Goal: Task Accomplishment & Management: Complete application form

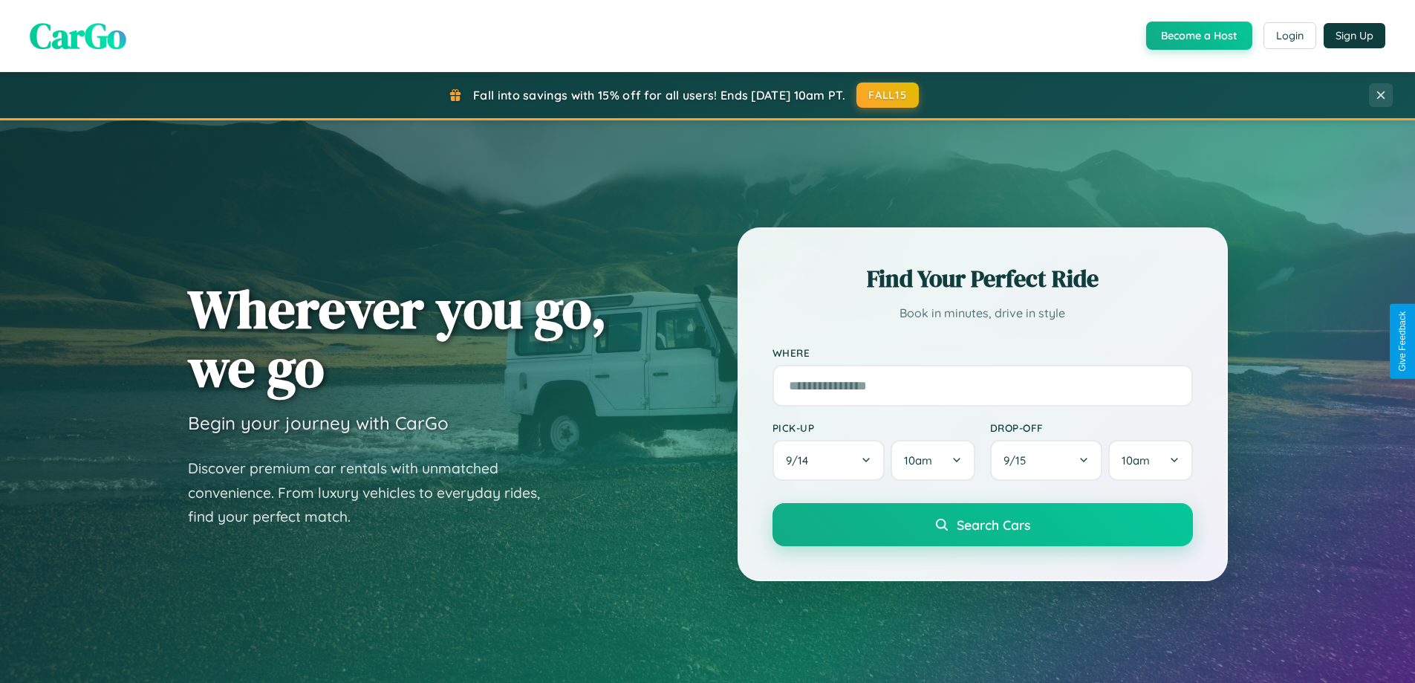
scroll to position [2859, 0]
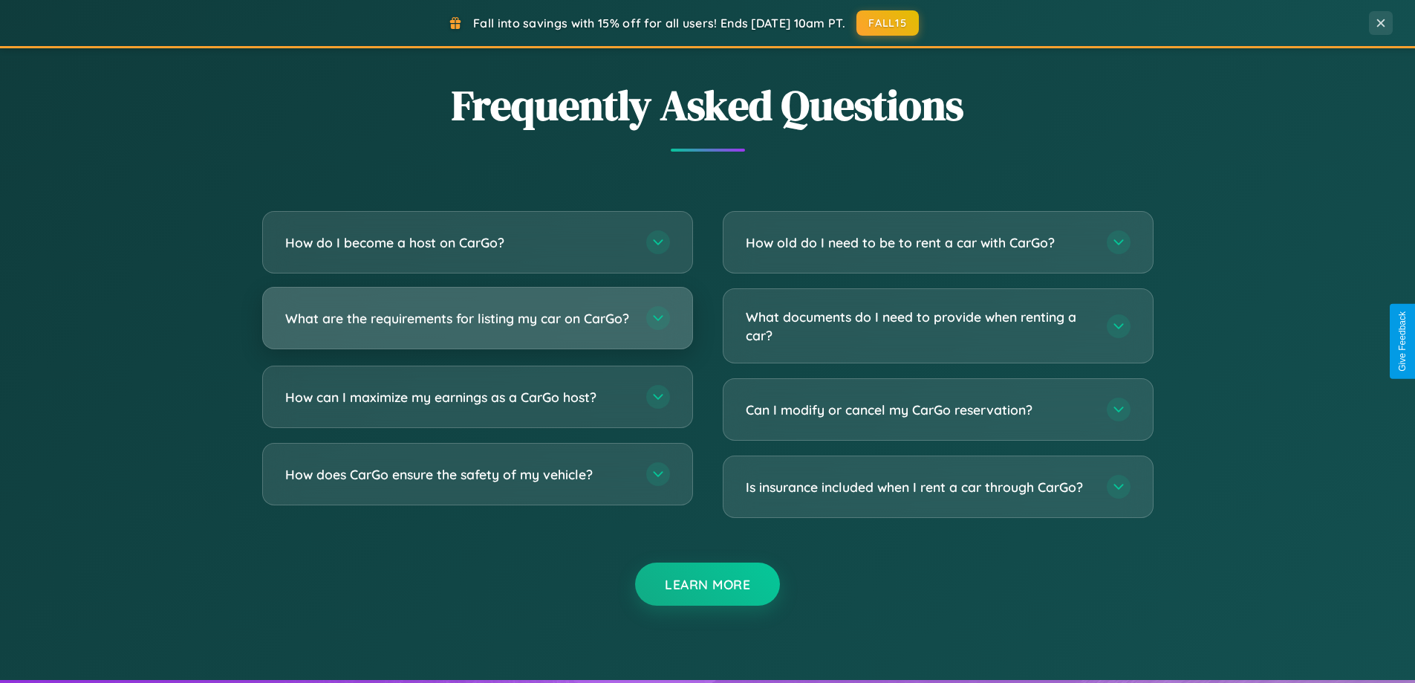
click at [477, 325] on h3 "What are the requirements for listing my car on CarGo?" at bounding box center [458, 318] width 346 height 19
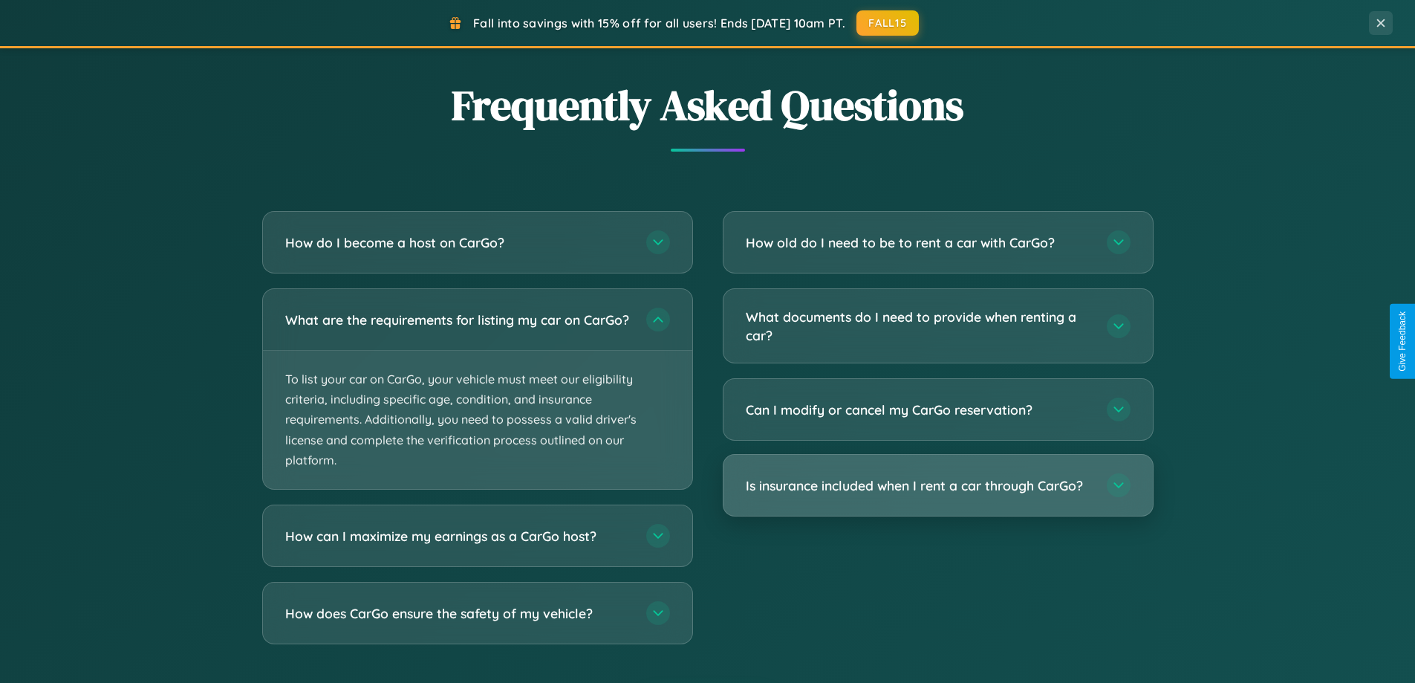
click at [938, 487] on h3 "Is insurance included when I rent a car through CarGo?" at bounding box center [919, 485] width 346 height 19
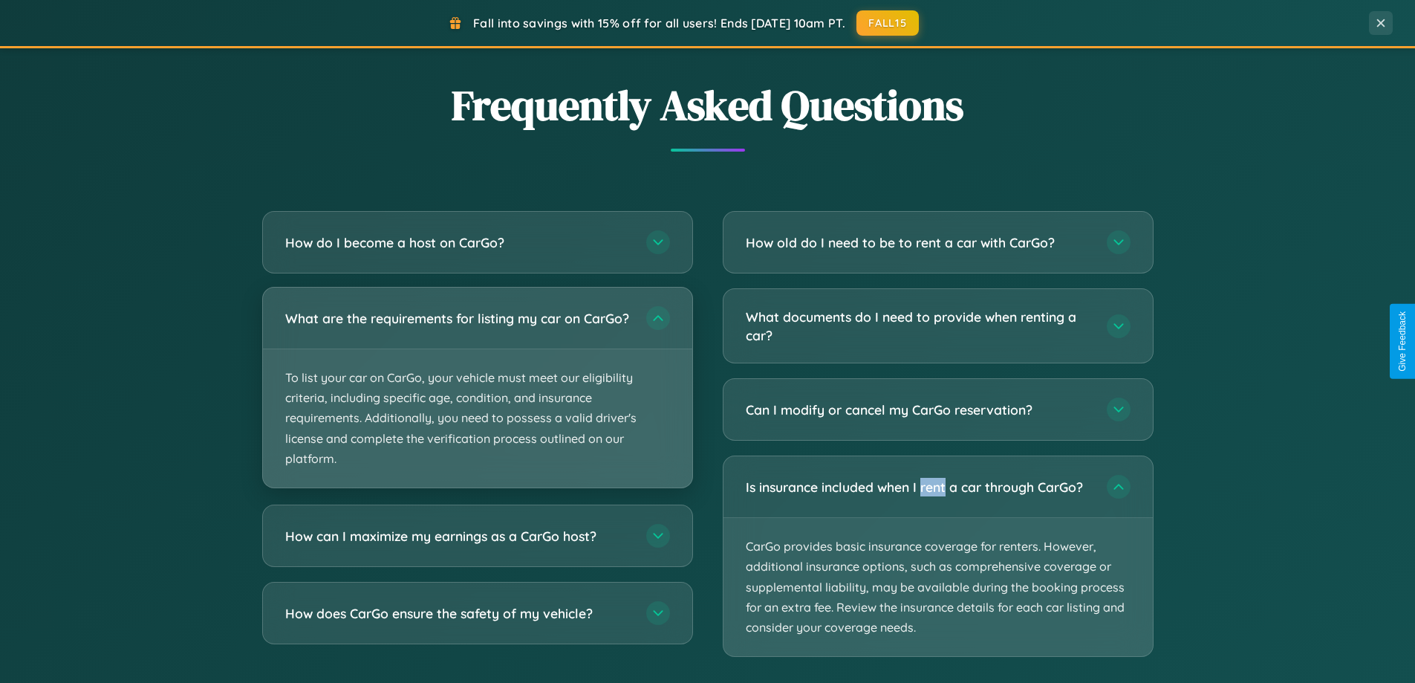
click at [477, 395] on p "To list your car on CarGo, your vehicle must meet our eligibility criteria, inc…" at bounding box center [477, 418] width 429 height 138
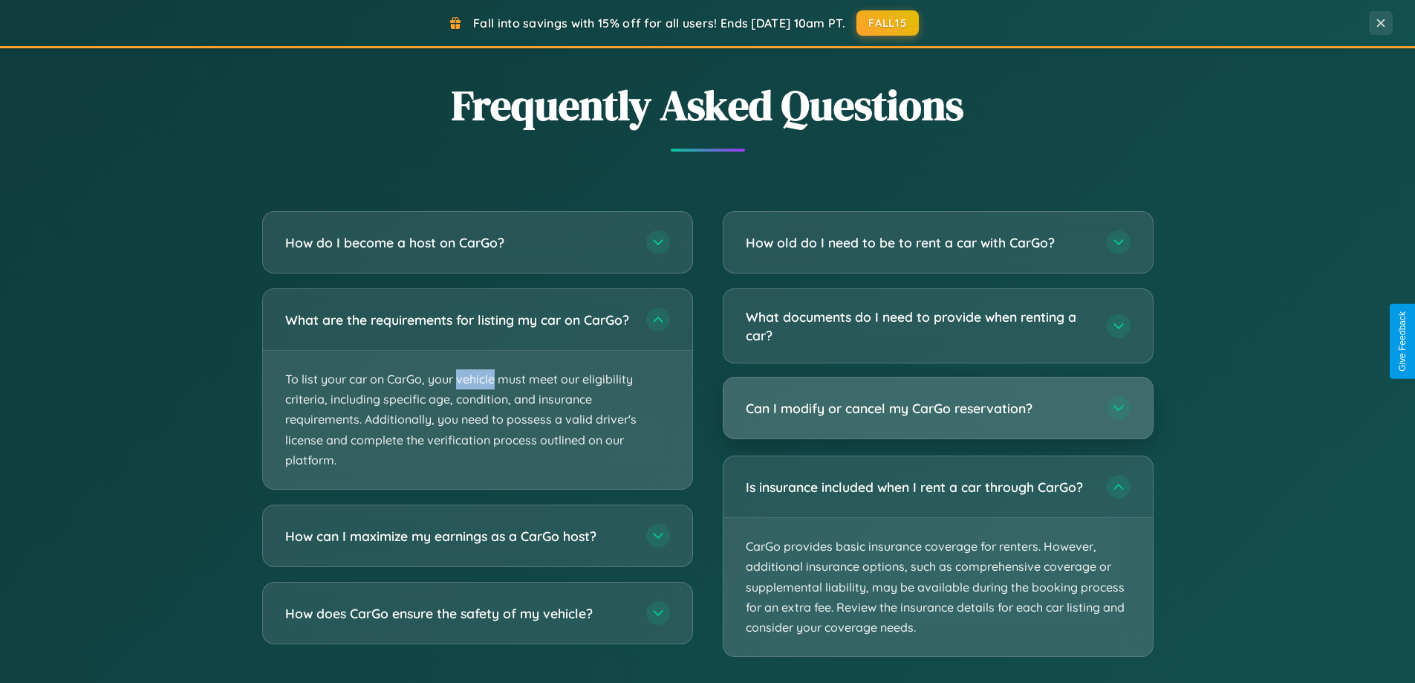
click at [938, 409] on h3 "Can I modify or cancel my CarGo reservation?" at bounding box center [919, 408] width 346 height 19
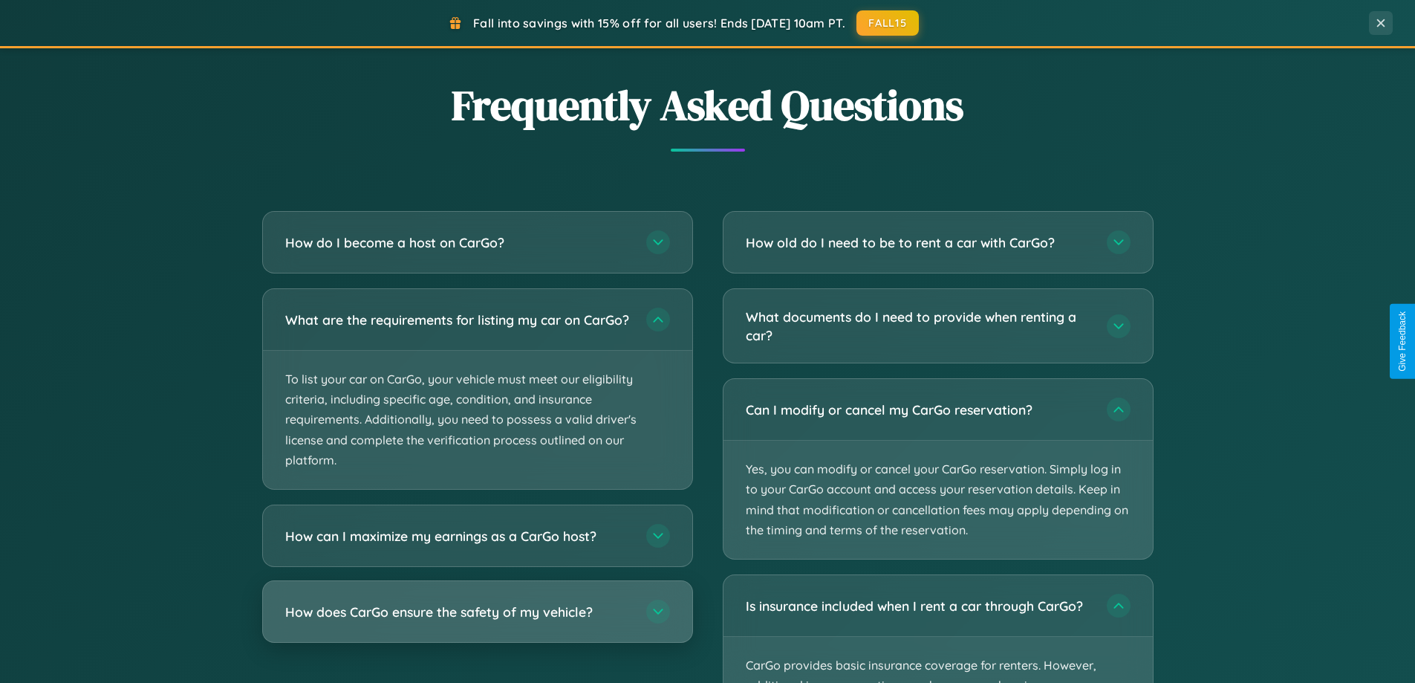
click at [477, 621] on h3 "How does CarGo ensure the safety of my vehicle?" at bounding box center [458, 612] width 346 height 19
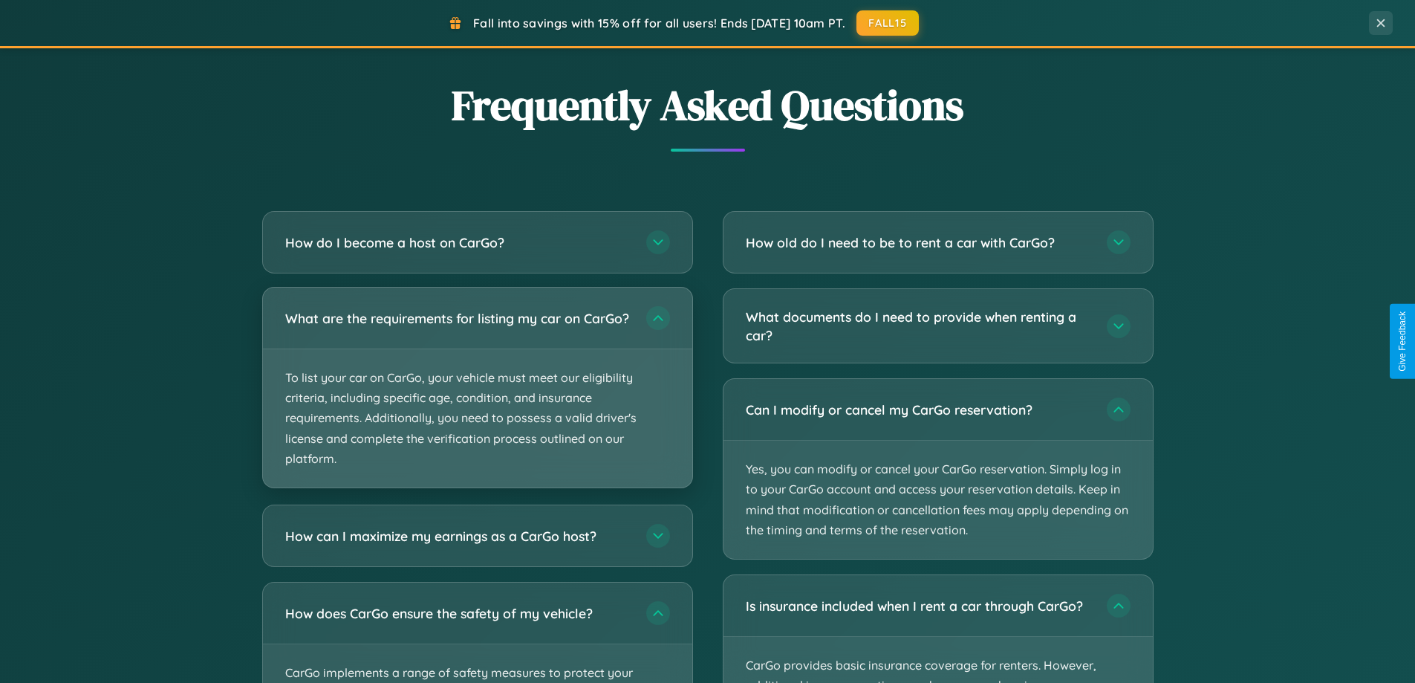
click at [477, 394] on p "To list your car on CarGo, your vehicle must meet our eligibility criteria, inc…" at bounding box center [477, 418] width 429 height 138
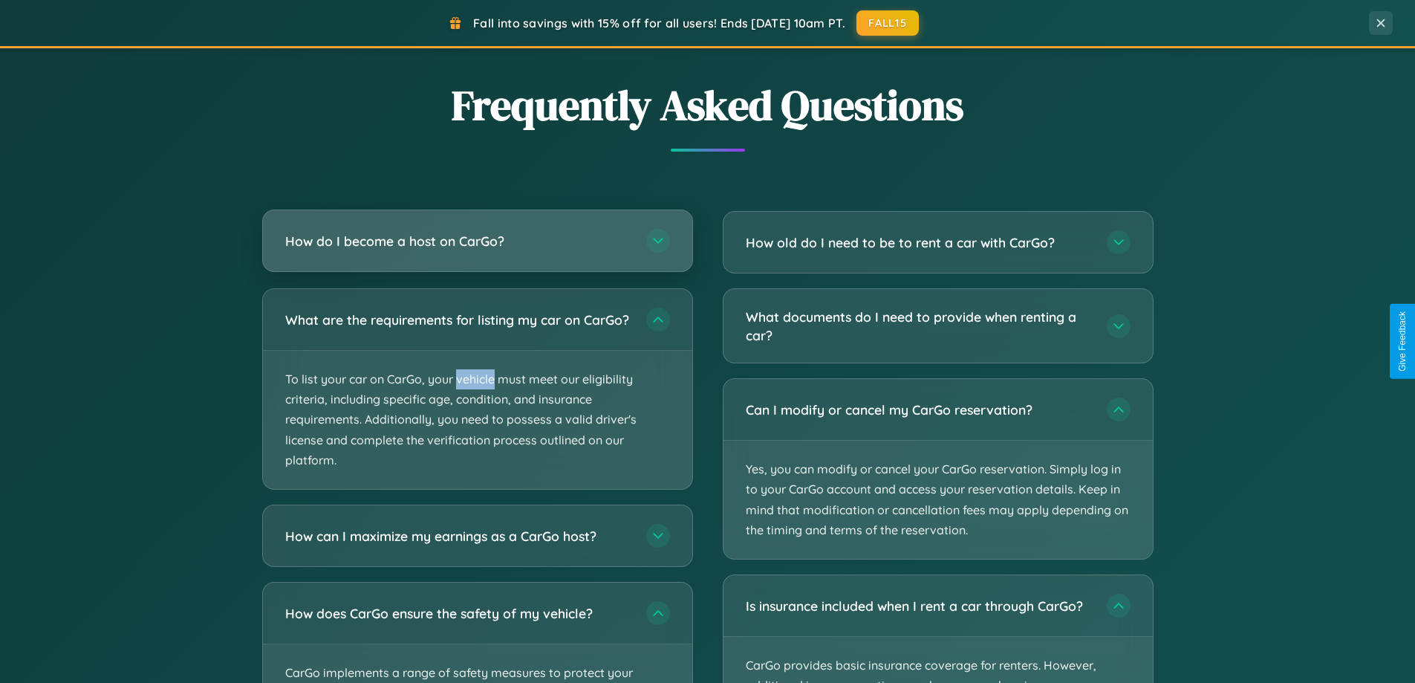
click at [477, 242] on h3 "How do I become a host on CarGo?" at bounding box center [458, 241] width 346 height 19
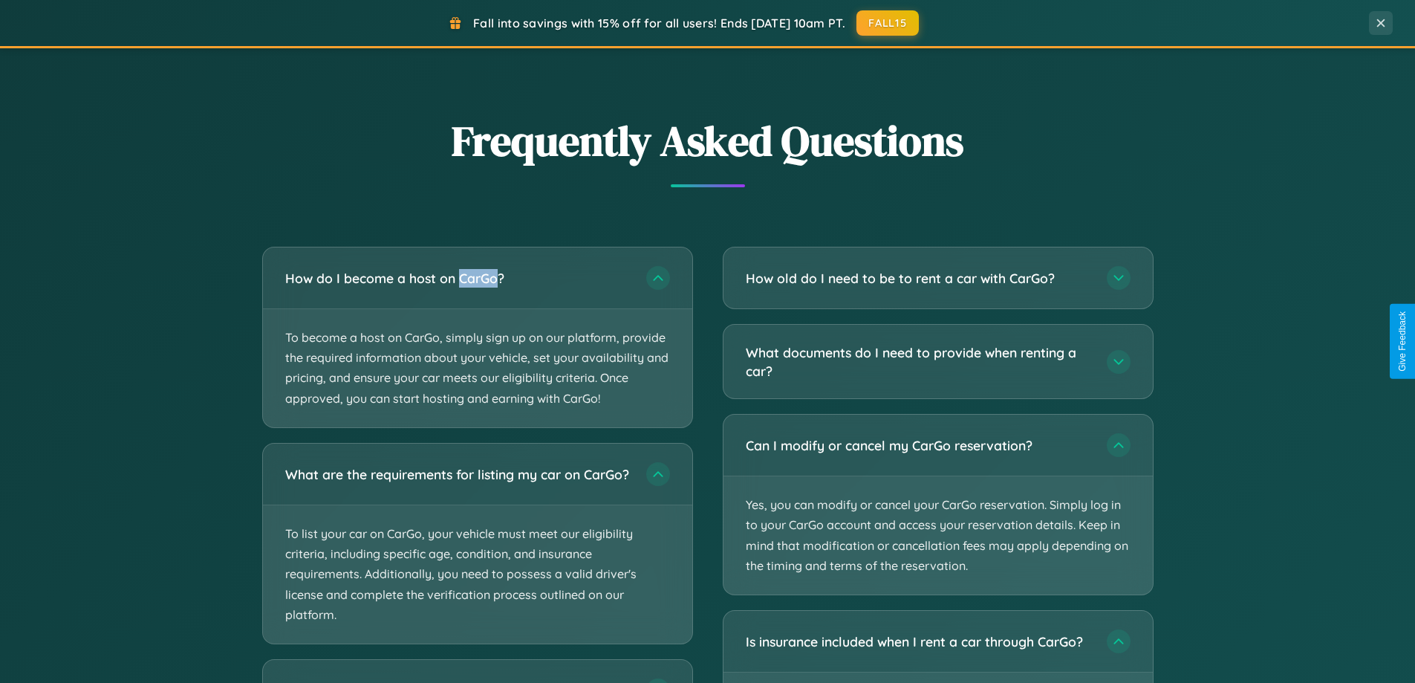
scroll to position [0, 0]
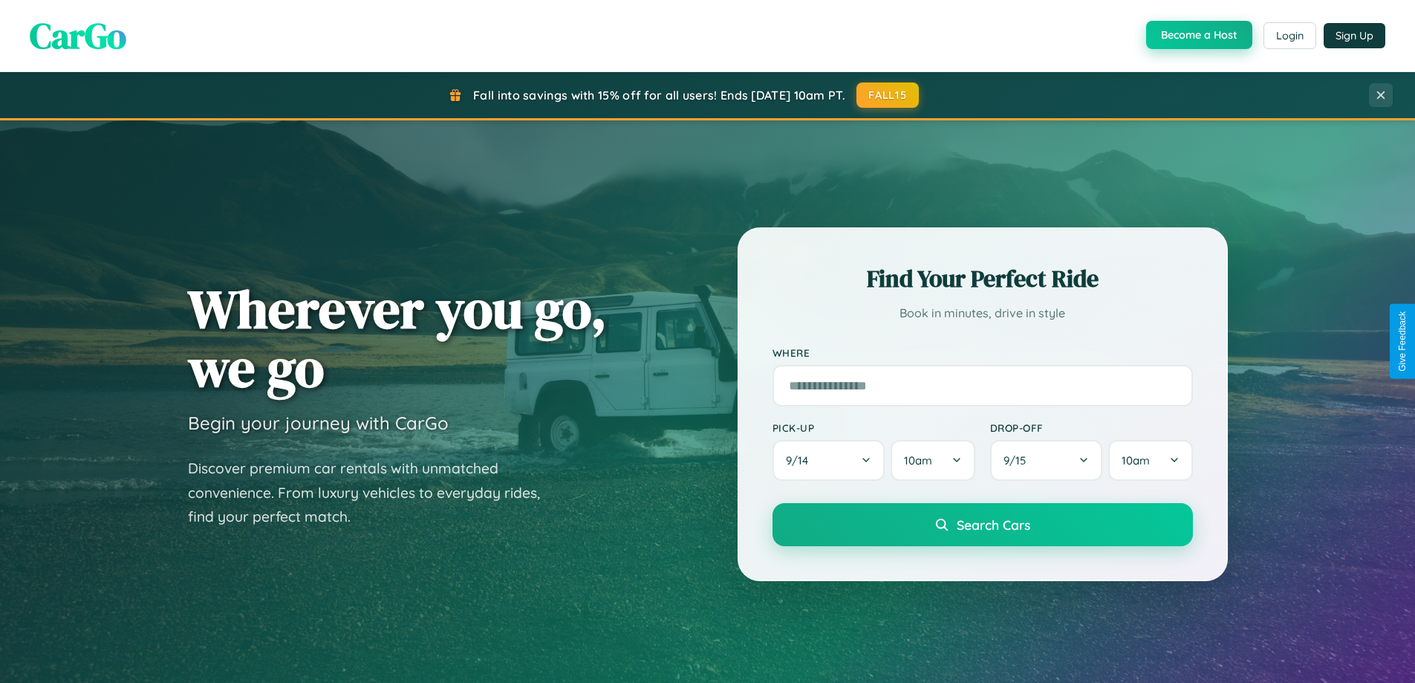
click at [1198, 35] on button "Become a Host" at bounding box center [1199, 35] width 106 height 28
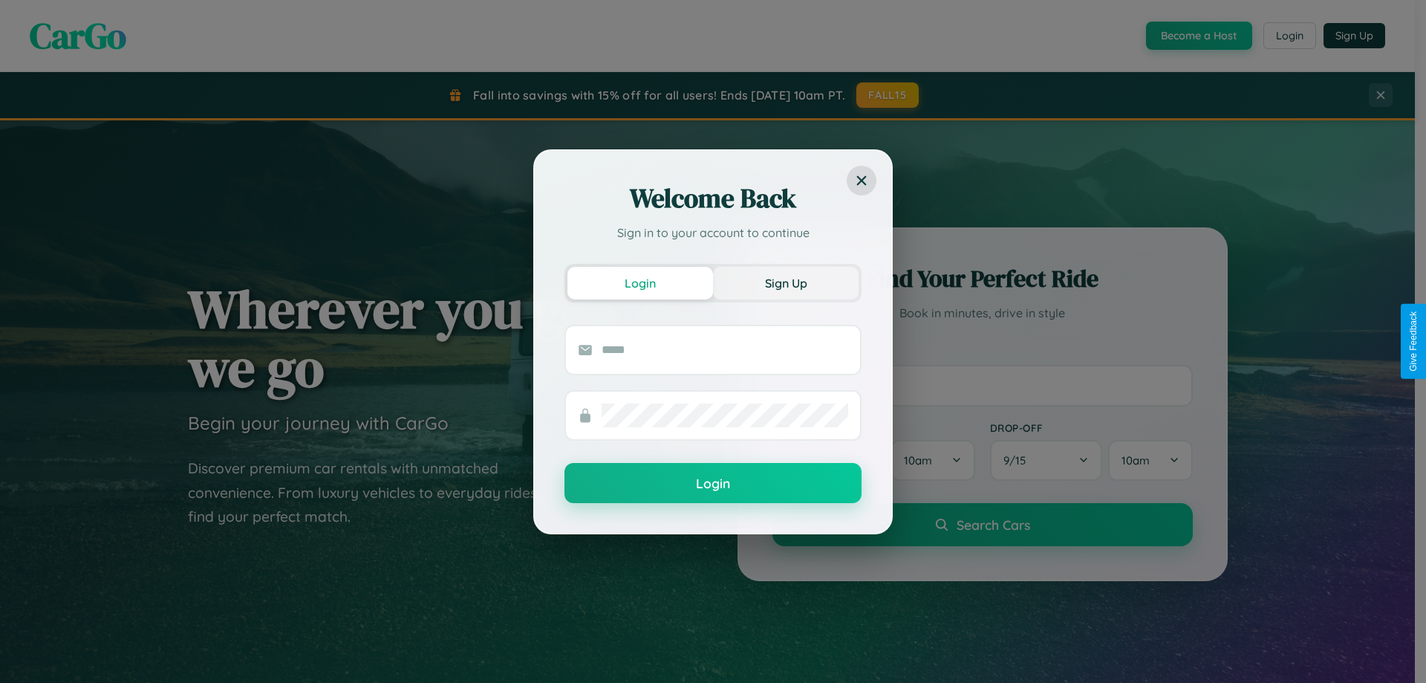
click at [786, 282] on button "Sign Up" at bounding box center [786, 283] width 146 height 33
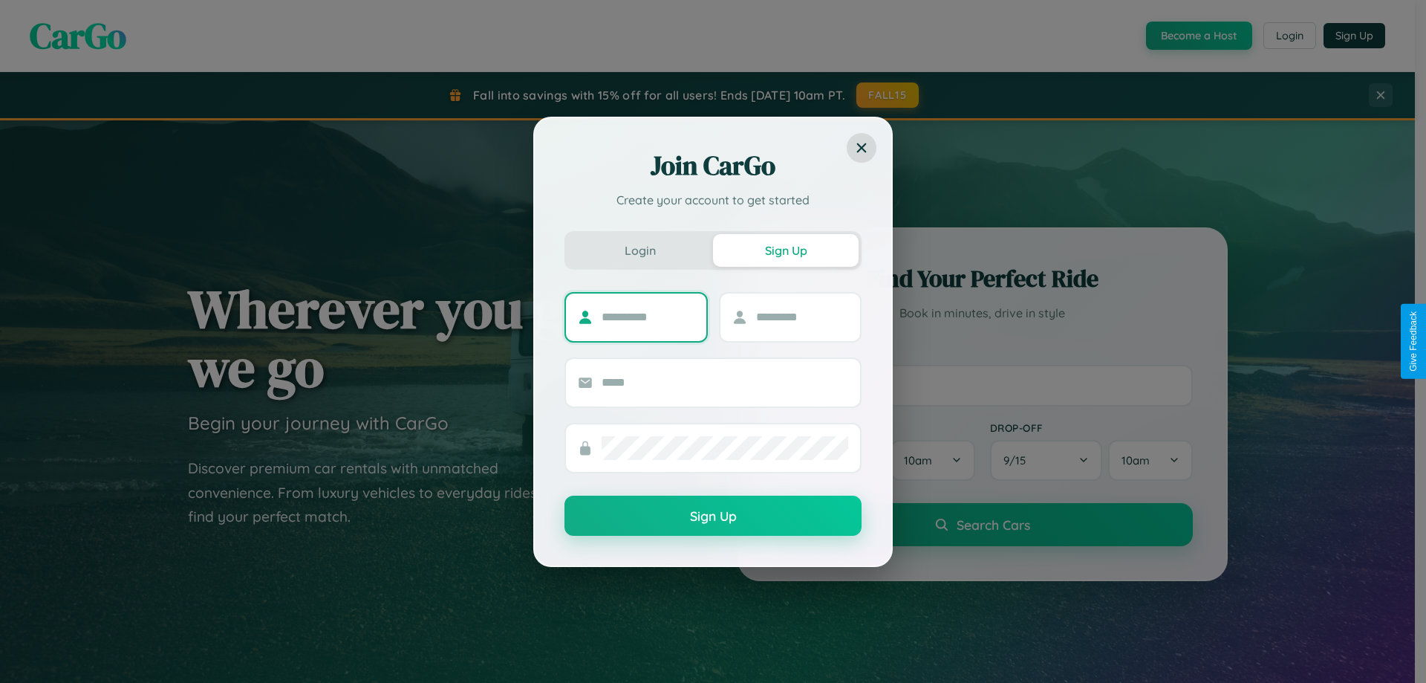
click at [648, 316] on input "text" at bounding box center [648, 317] width 93 height 24
type input "**********"
click at [802, 316] on input "text" at bounding box center [802, 317] width 93 height 24
type input "*****"
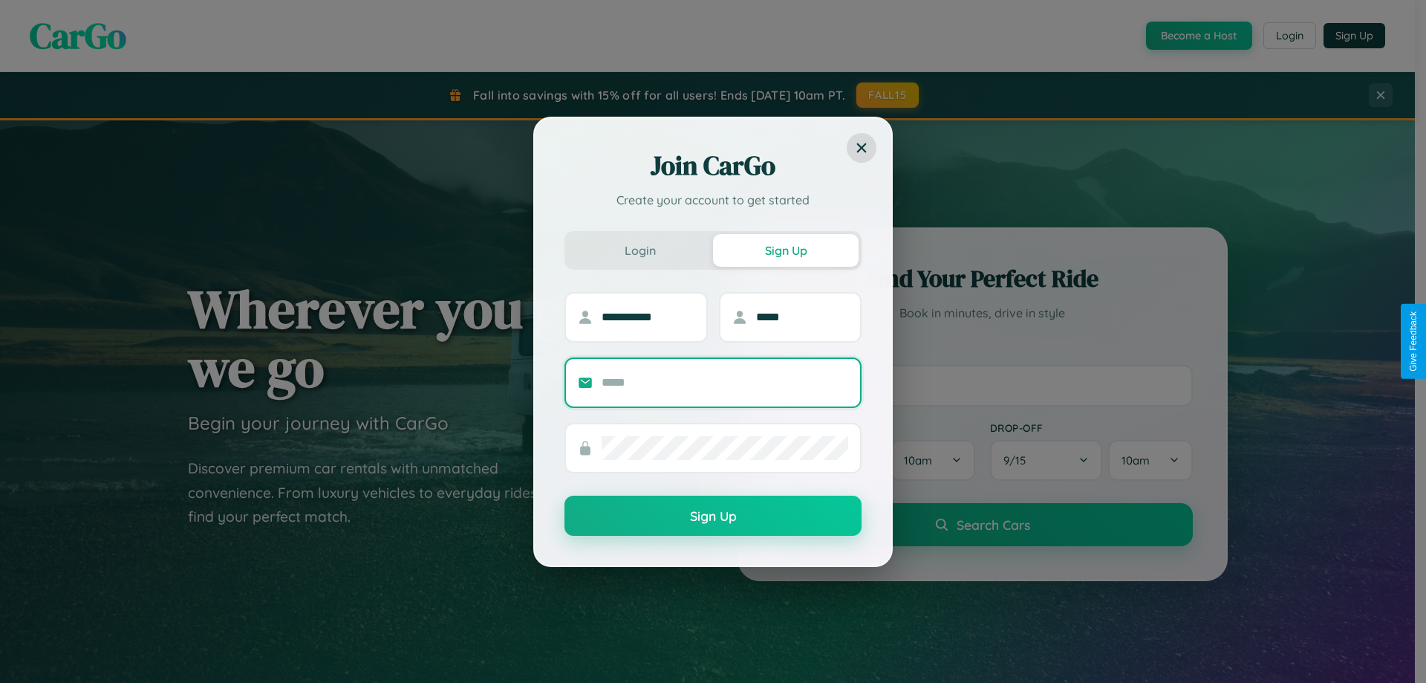
click at [725, 382] on input "text" at bounding box center [725, 383] width 247 height 24
type input "**********"
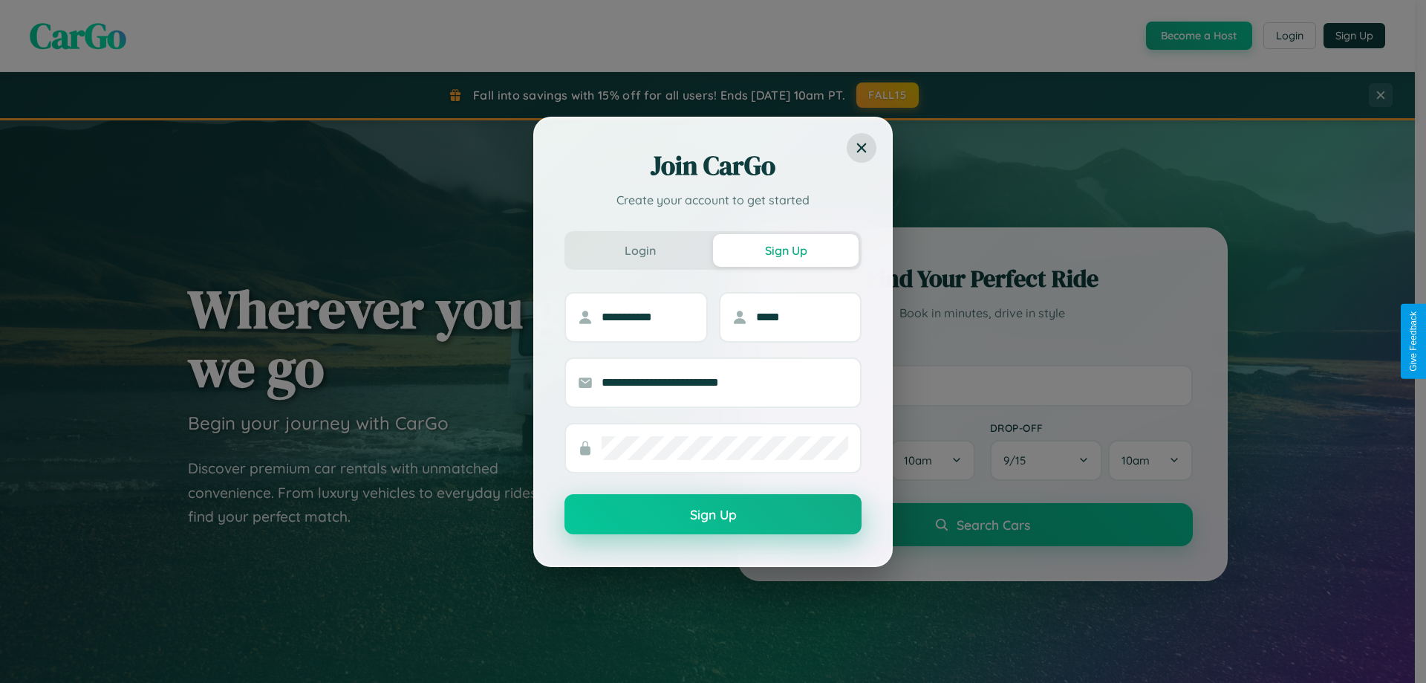
click at [713, 515] on button "Sign Up" at bounding box center [713, 514] width 297 height 40
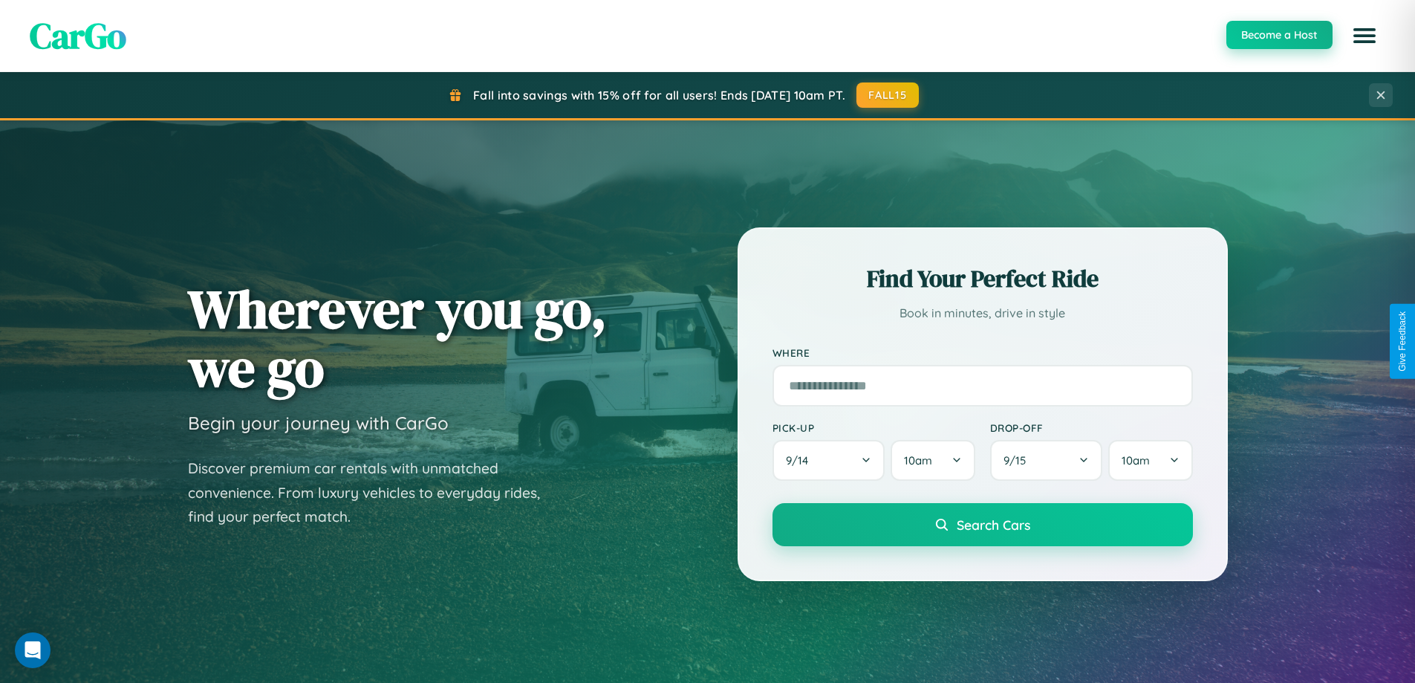
click at [1279, 36] on button "Become a Host" at bounding box center [1280, 35] width 106 height 28
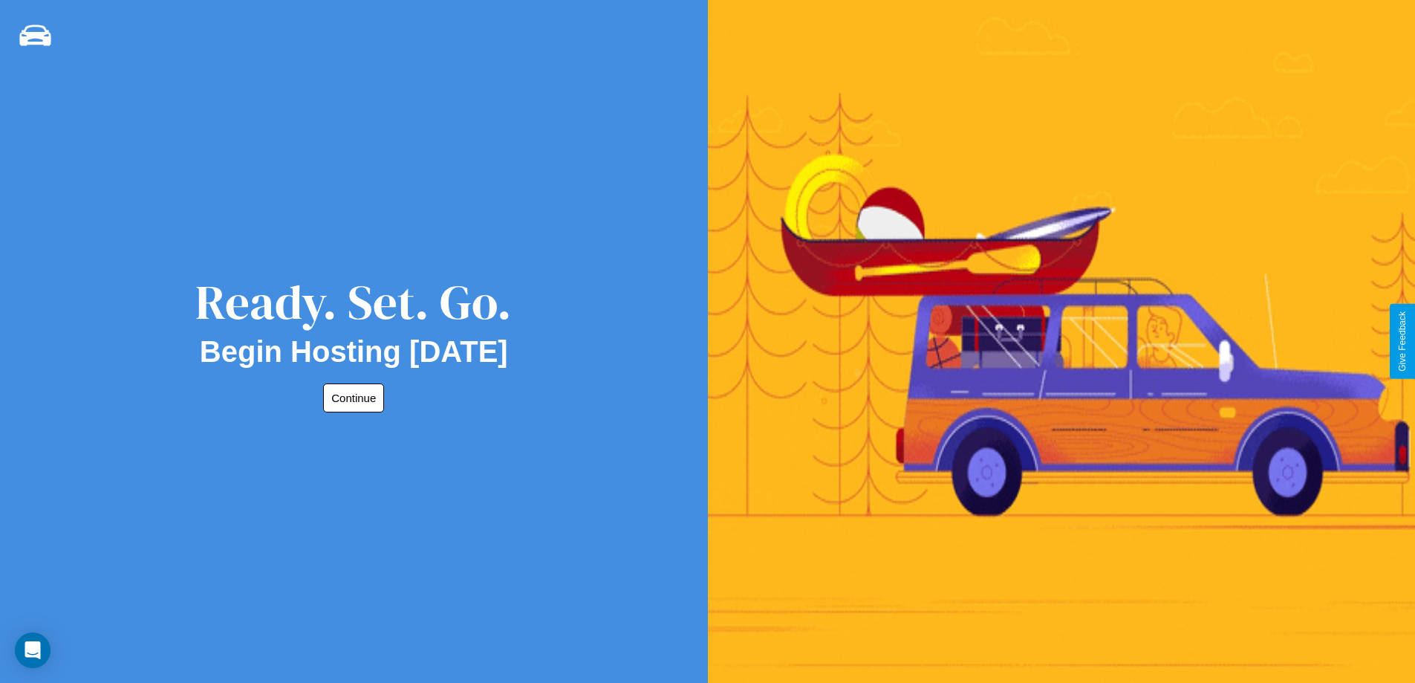
click at [351, 397] on button "Continue" at bounding box center [353, 397] width 61 height 29
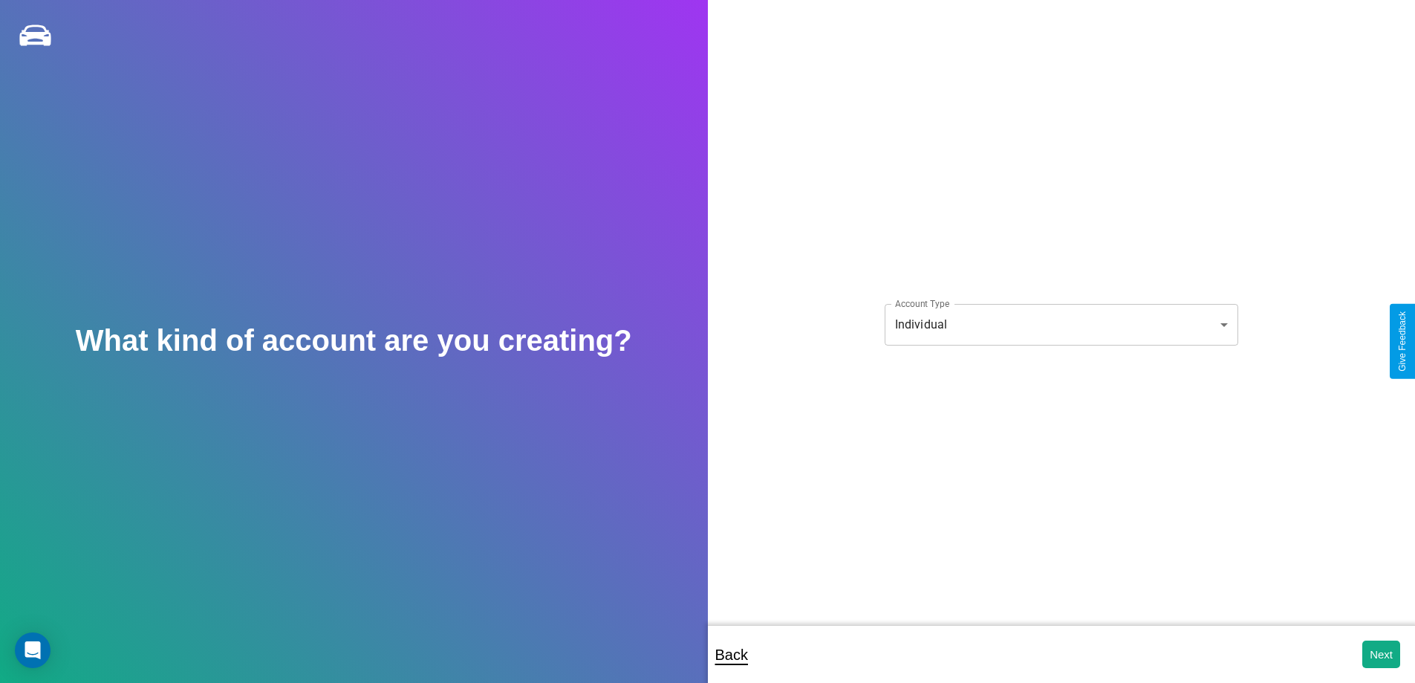
click at [1061, 324] on body "**********" at bounding box center [707, 351] width 1415 height 703
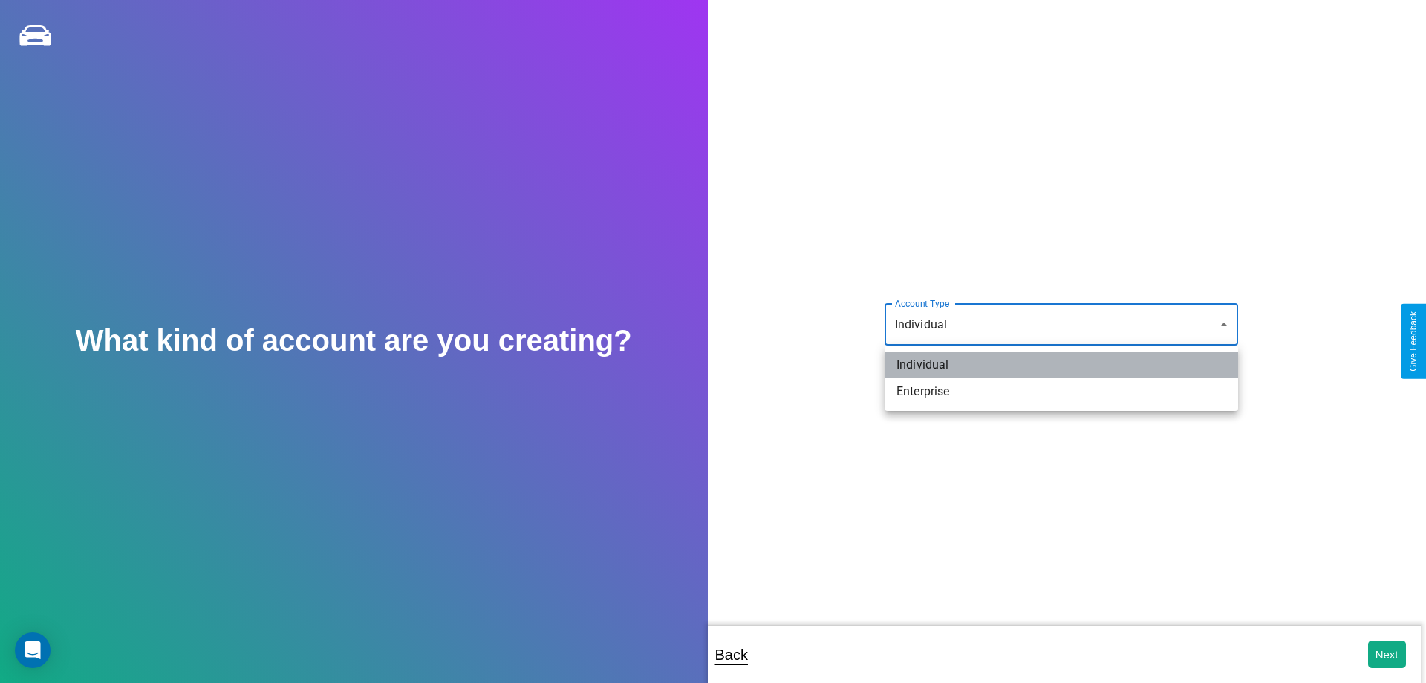
click at [1062, 365] on li "Individual" at bounding box center [1062, 364] width 354 height 27
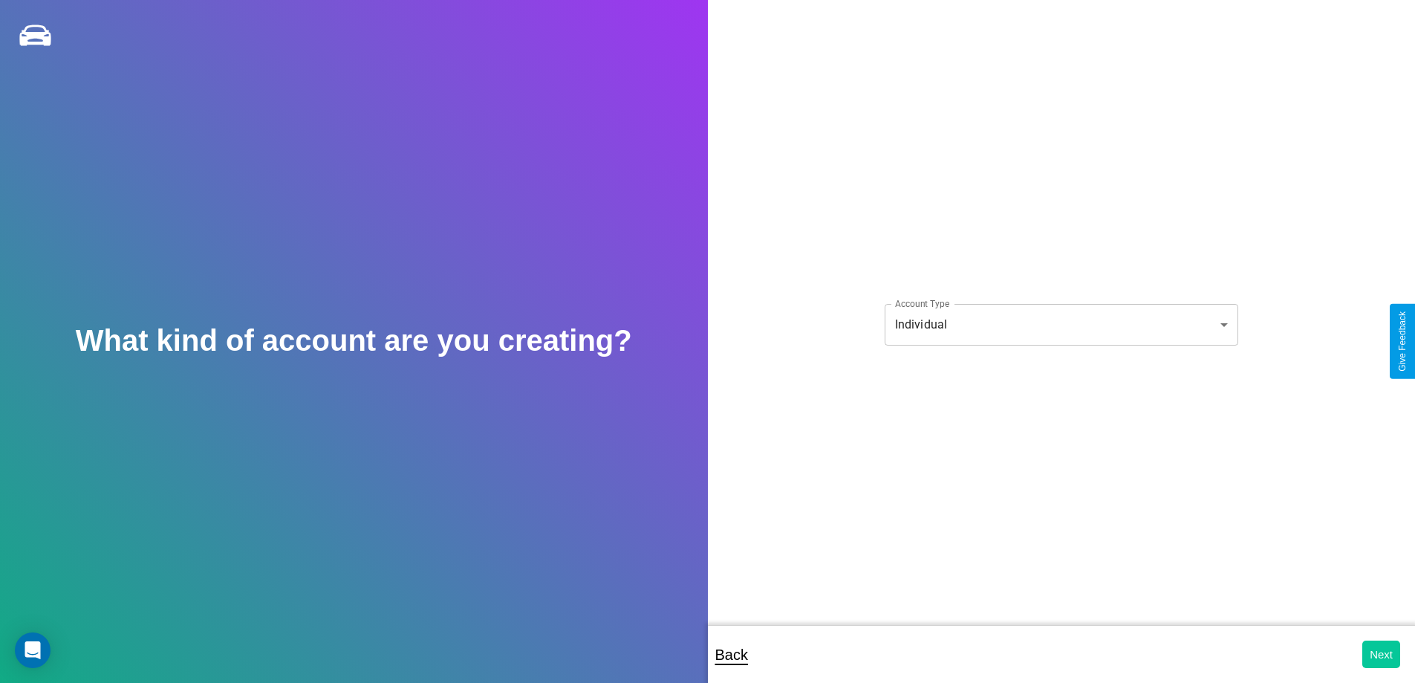
click at [1381, 654] on button "Next" at bounding box center [1382, 653] width 38 height 27
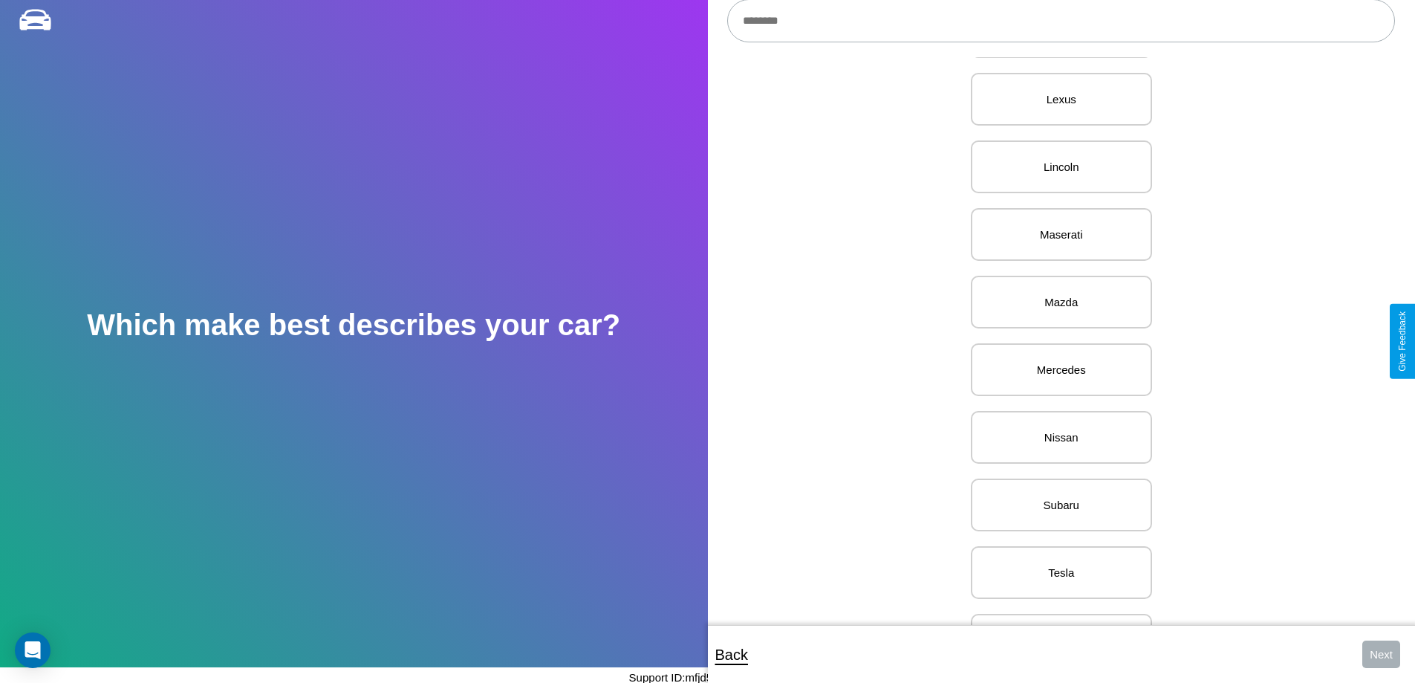
scroll to position [1725, 0]
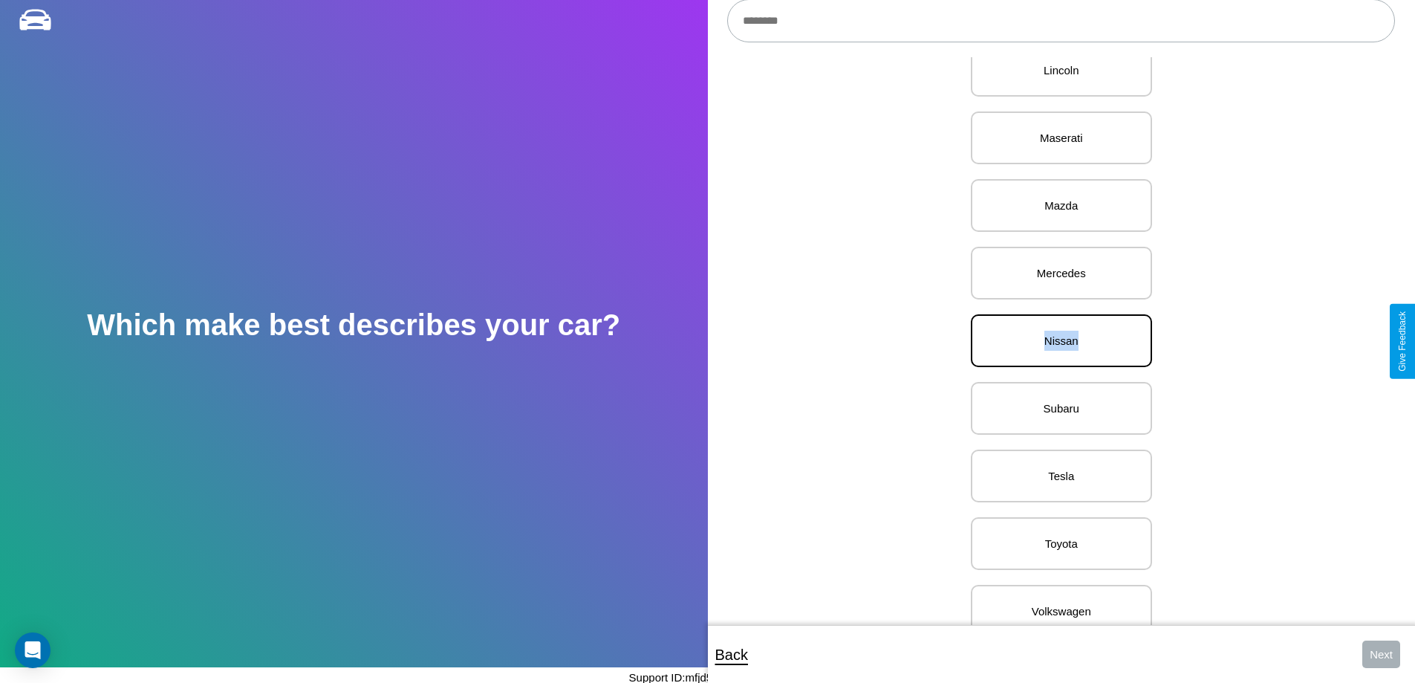
click at [1056, 341] on p "Nissan" at bounding box center [1061, 341] width 149 height 20
click at [1381, 654] on button "Next" at bounding box center [1382, 653] width 38 height 27
